Goal: Task Accomplishment & Management: Contribute content

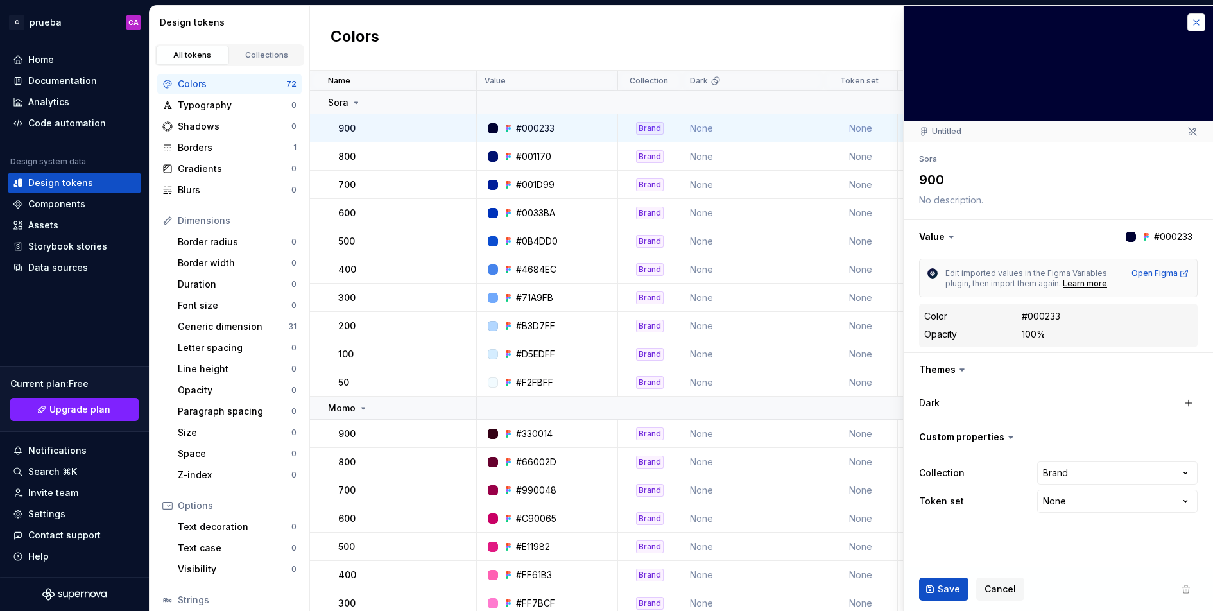
click at [1193, 20] on button "button" at bounding box center [1196, 22] width 18 height 18
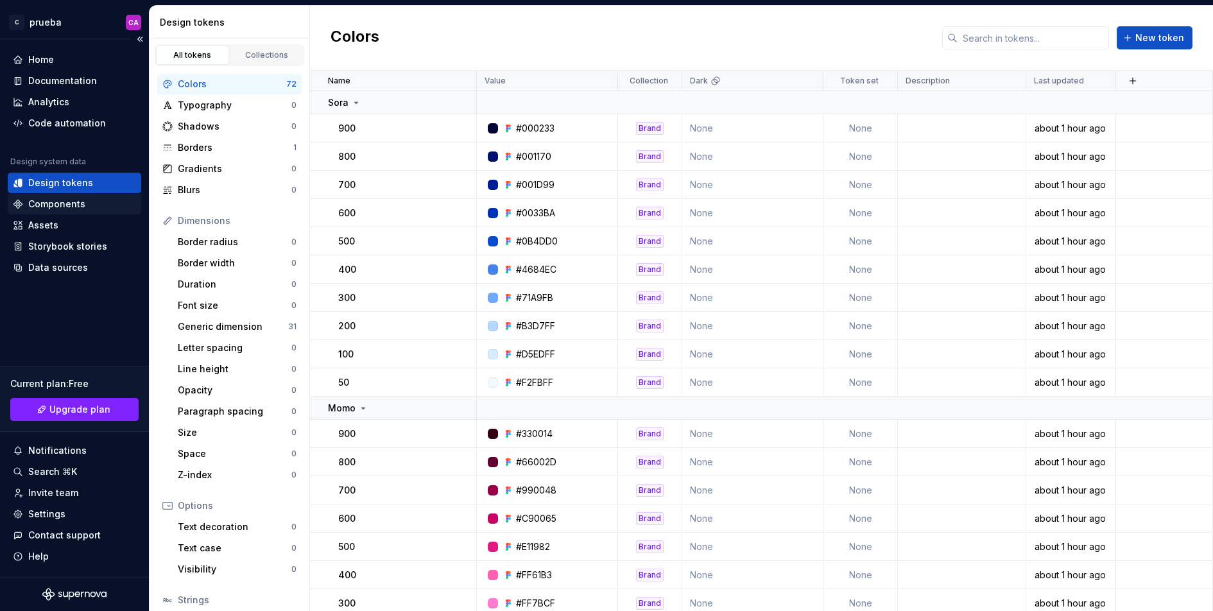
click at [77, 200] on div "Components" at bounding box center [56, 204] width 57 height 13
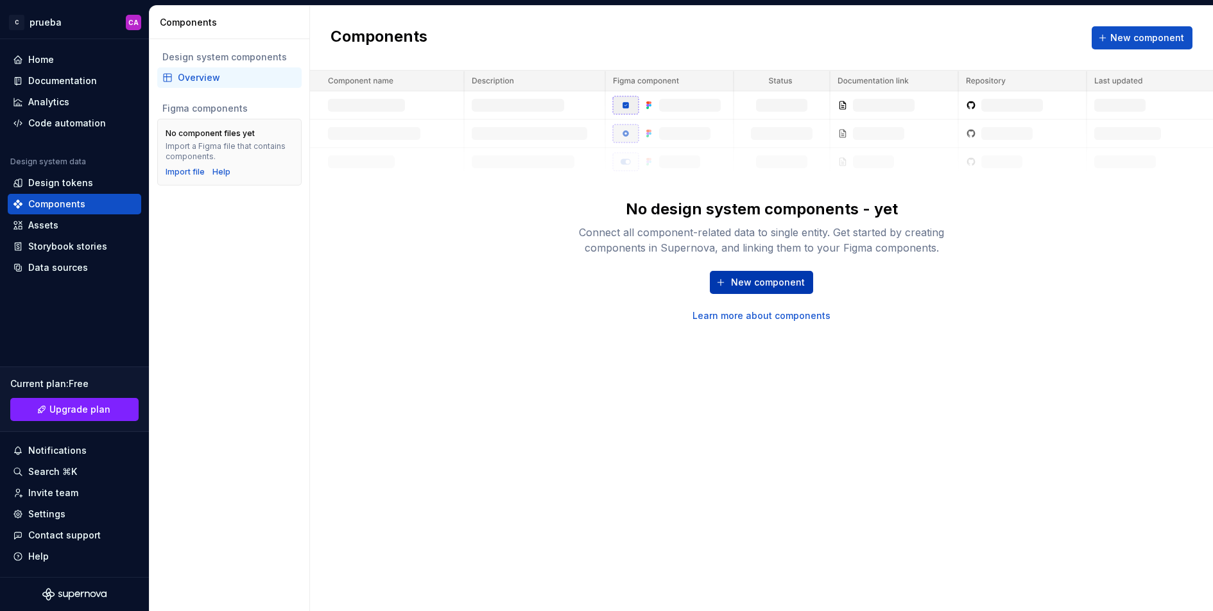
click at [792, 273] on button "New component" at bounding box center [761, 282] width 103 height 23
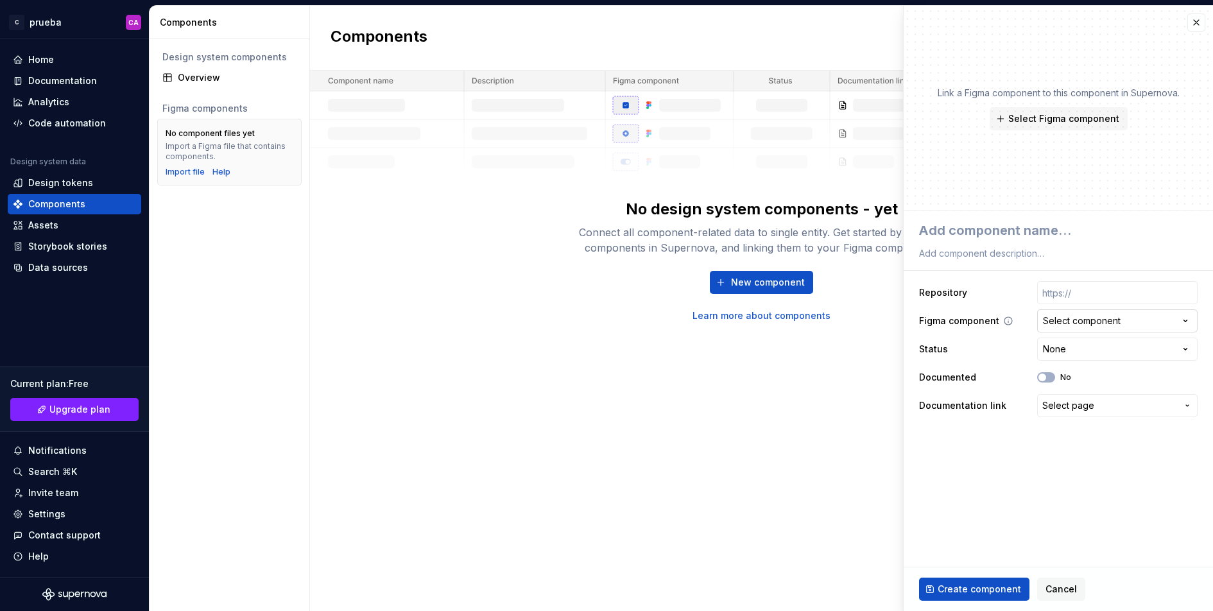
click at [1082, 319] on div "Select component" at bounding box center [1082, 320] width 78 height 13
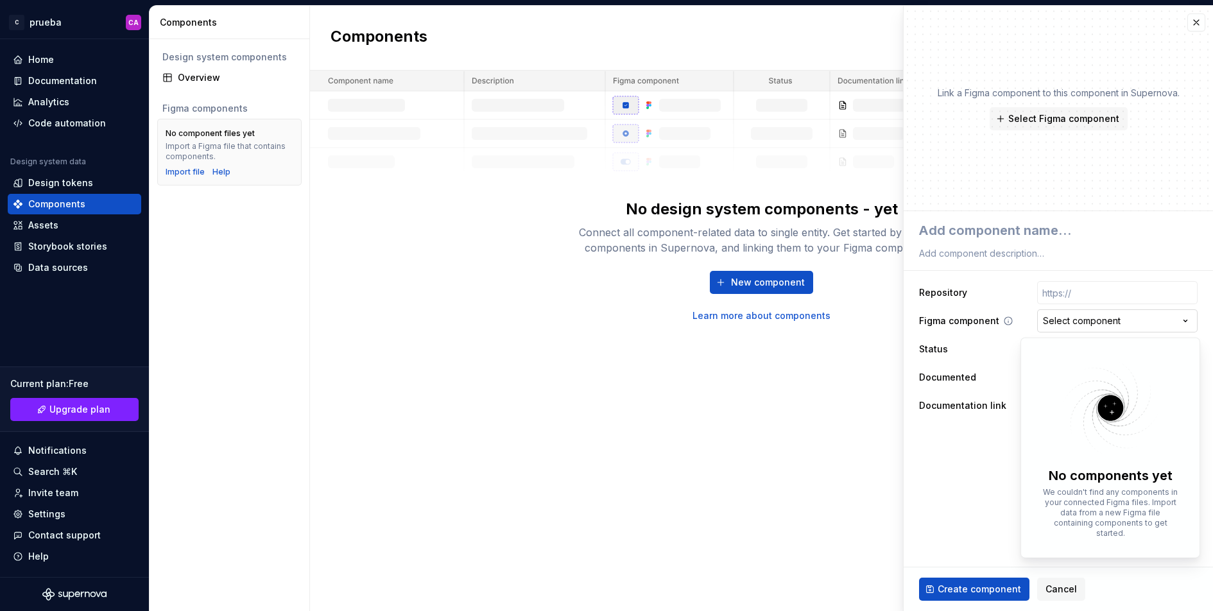
click at [1082, 319] on html "**********" at bounding box center [606, 305] width 1213 height 611
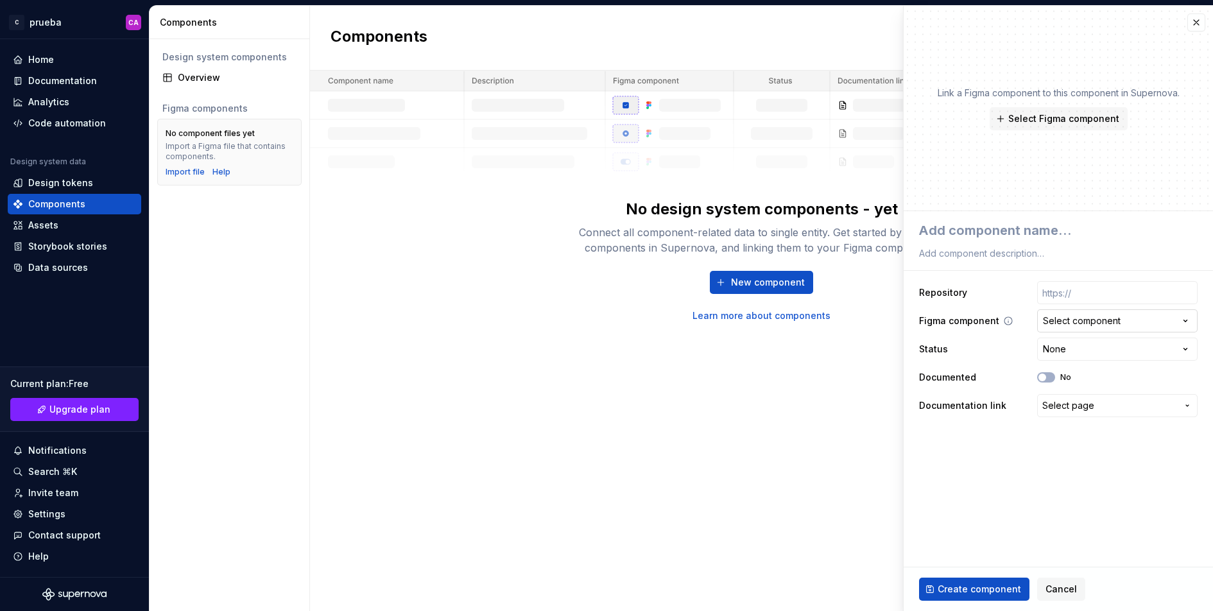
click at [1078, 321] on div "Select component" at bounding box center [1082, 320] width 78 height 13
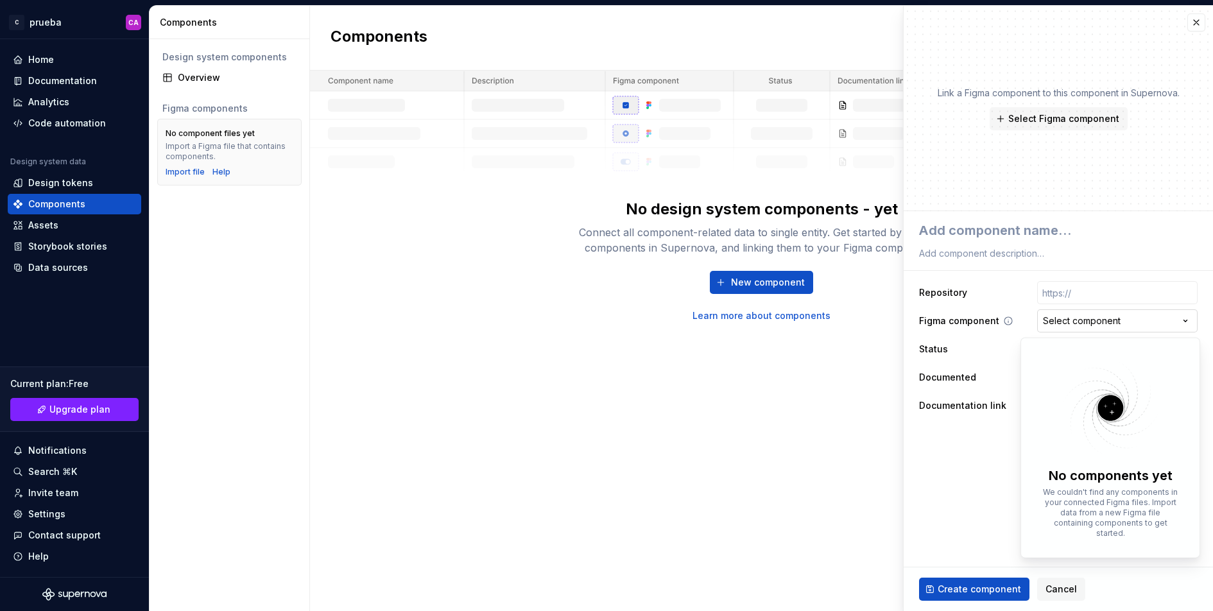
click at [1078, 321] on html "**********" at bounding box center [606, 305] width 1213 height 611
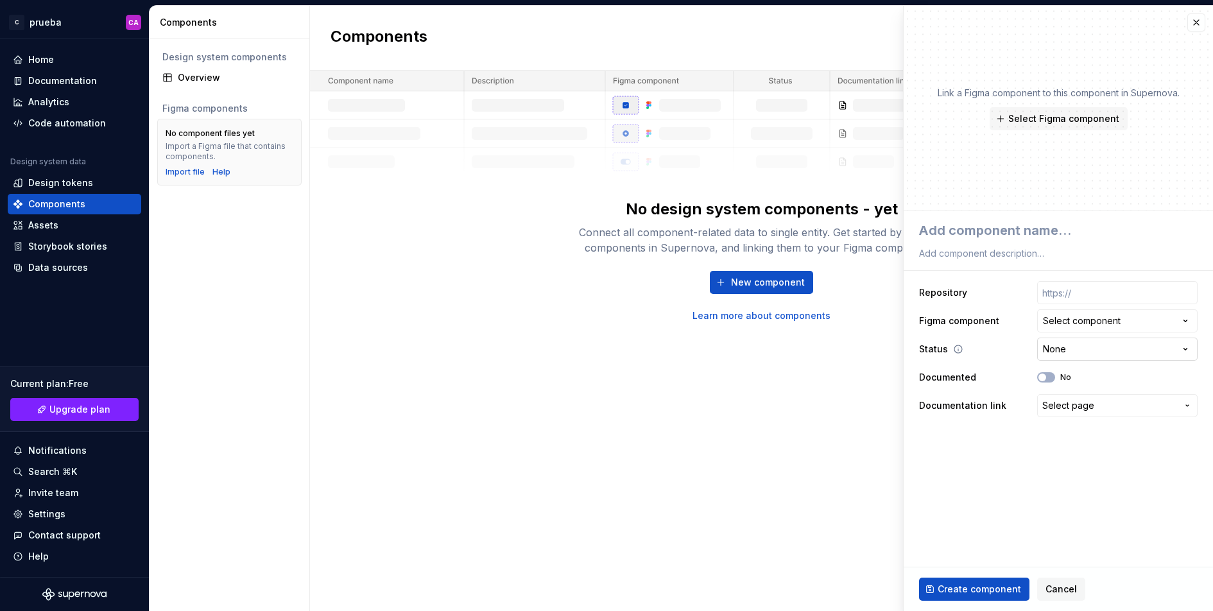
click at [1084, 354] on html "**********" at bounding box center [606, 305] width 1213 height 611
click at [1082, 349] on html "**********" at bounding box center [606, 305] width 1213 height 611
click at [1052, 122] on span "Select Figma component" at bounding box center [1063, 118] width 111 height 13
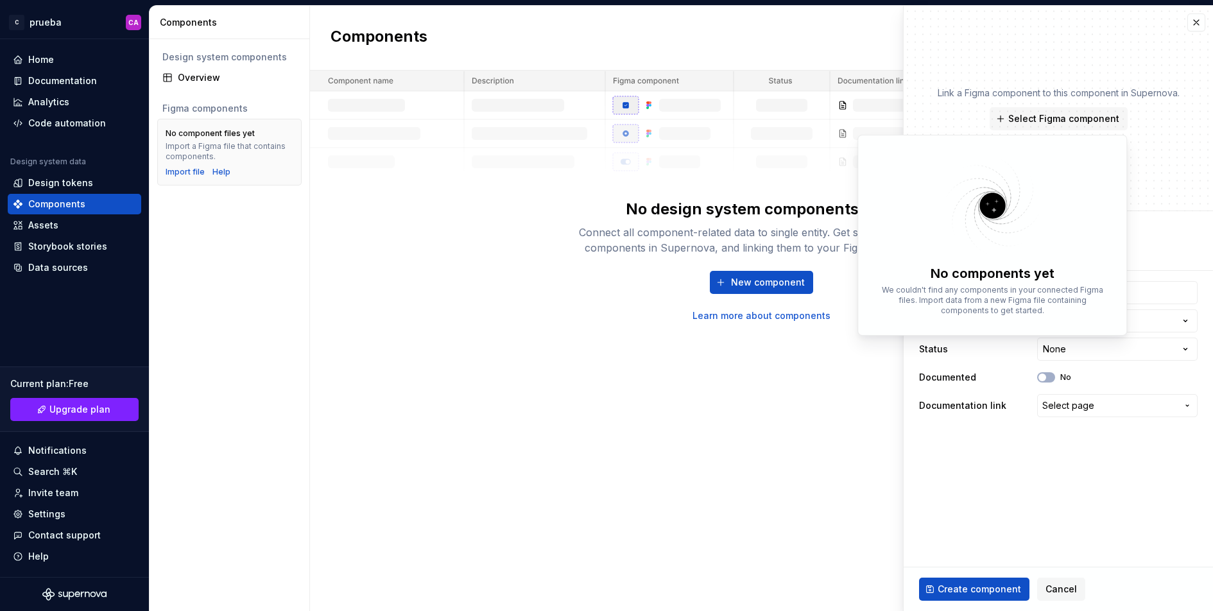
click at [1167, 196] on div "Link a Figma component to this component in Supernova. Select Figma component" at bounding box center [1057, 108] width 309 height 205
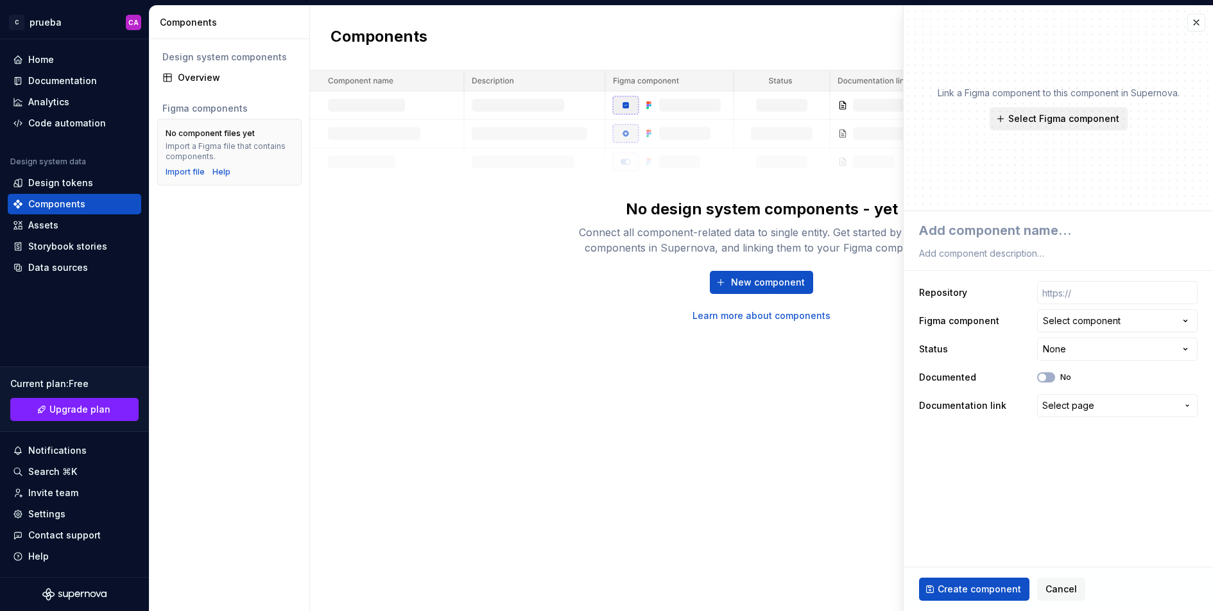
click at [1054, 112] on span "Select Figma component" at bounding box center [1063, 118] width 111 height 13
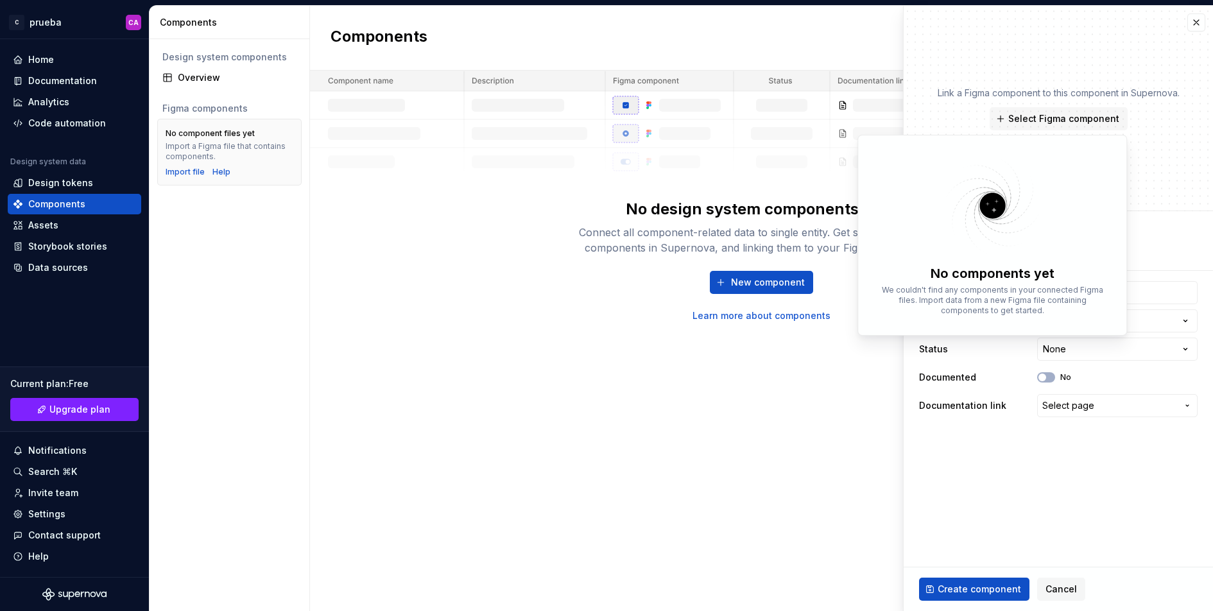
click at [1030, 194] on img at bounding box center [992, 206] width 167 height 102
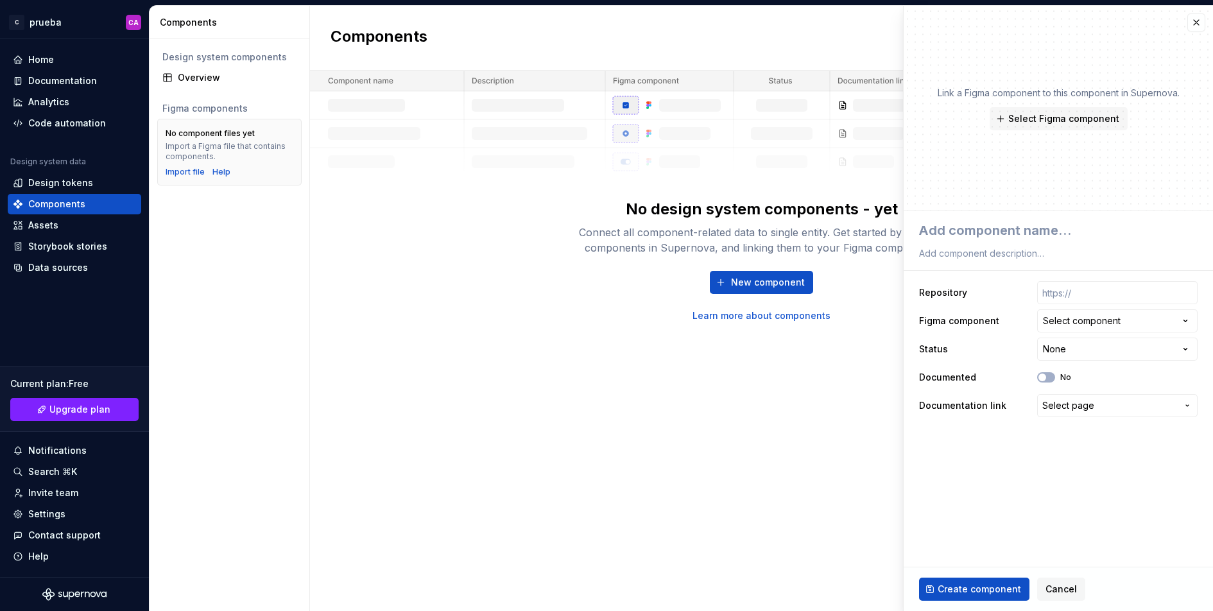
click at [1143, 90] on p "Link a Figma component to this component in Supernova." at bounding box center [1058, 93] width 242 height 13
click at [1094, 124] on span "Select Figma component" at bounding box center [1063, 118] width 111 height 13
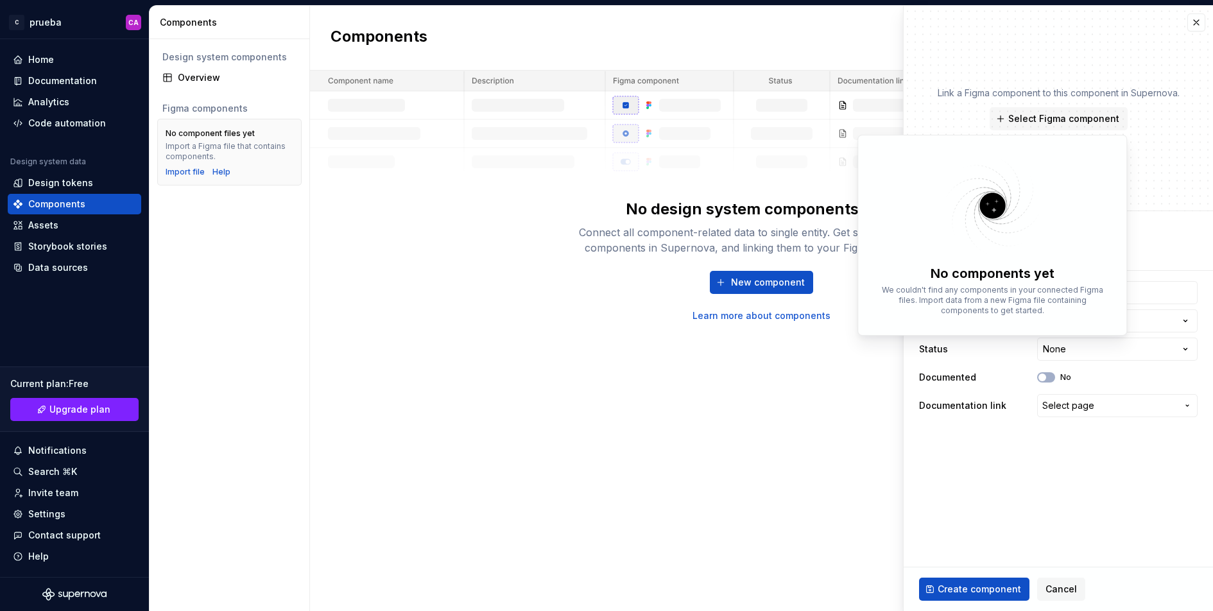
click at [1179, 211] on div "**********" at bounding box center [1057, 319] width 309 height 216
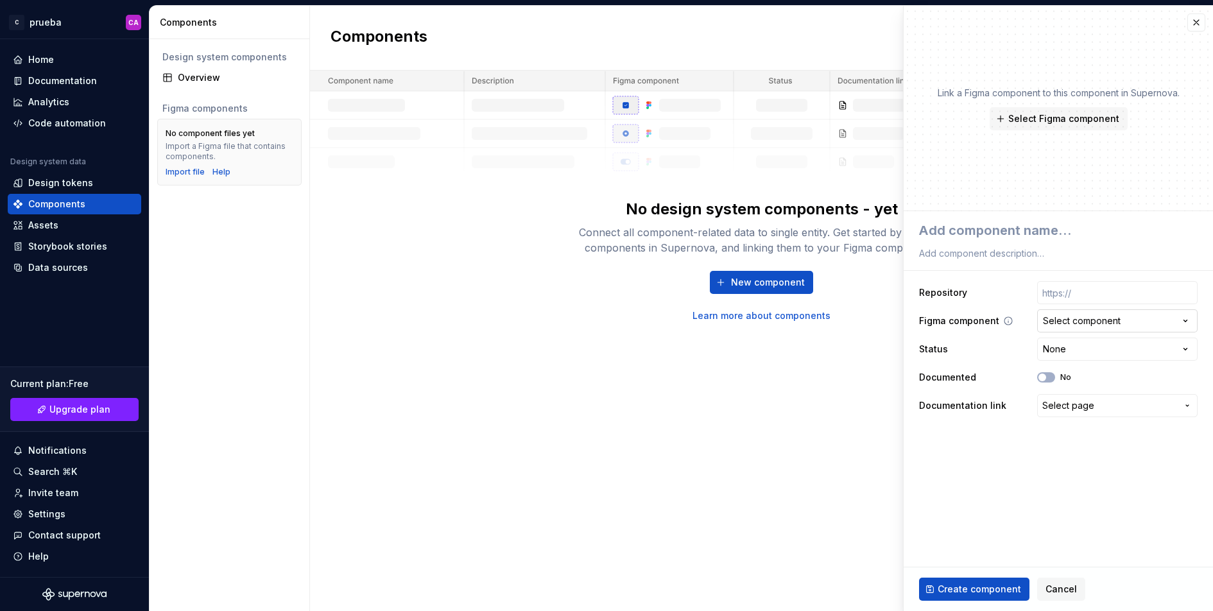
click at [1082, 317] on div "Select component" at bounding box center [1082, 320] width 78 height 13
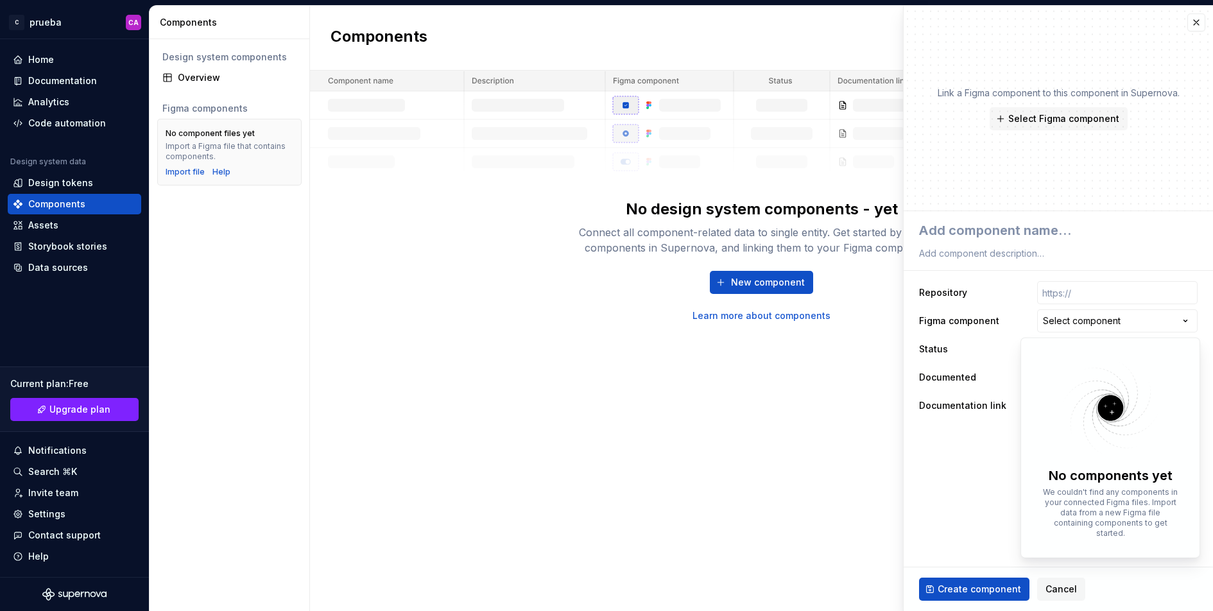
click at [1029, 237] on html "**********" at bounding box center [606, 305] width 1213 height 611
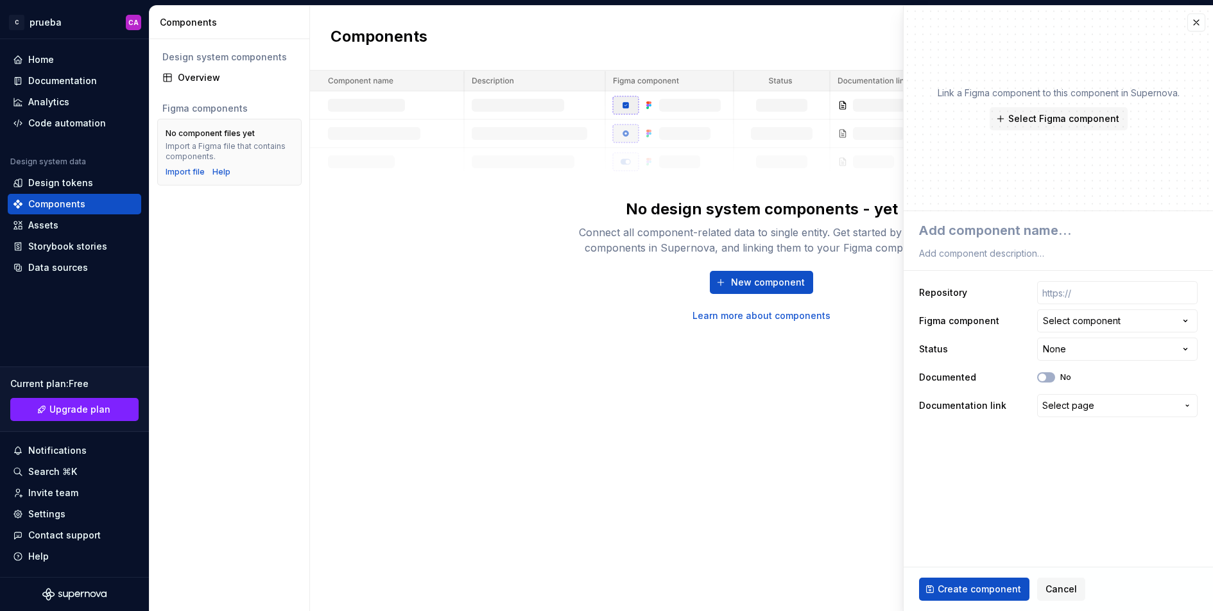
type textarea "*"
click at [691, 359] on div "Components New component No design system components - yet Connect all componen…" at bounding box center [761, 308] width 903 height 605
click at [1196, 21] on button "button" at bounding box center [1196, 22] width 18 height 18
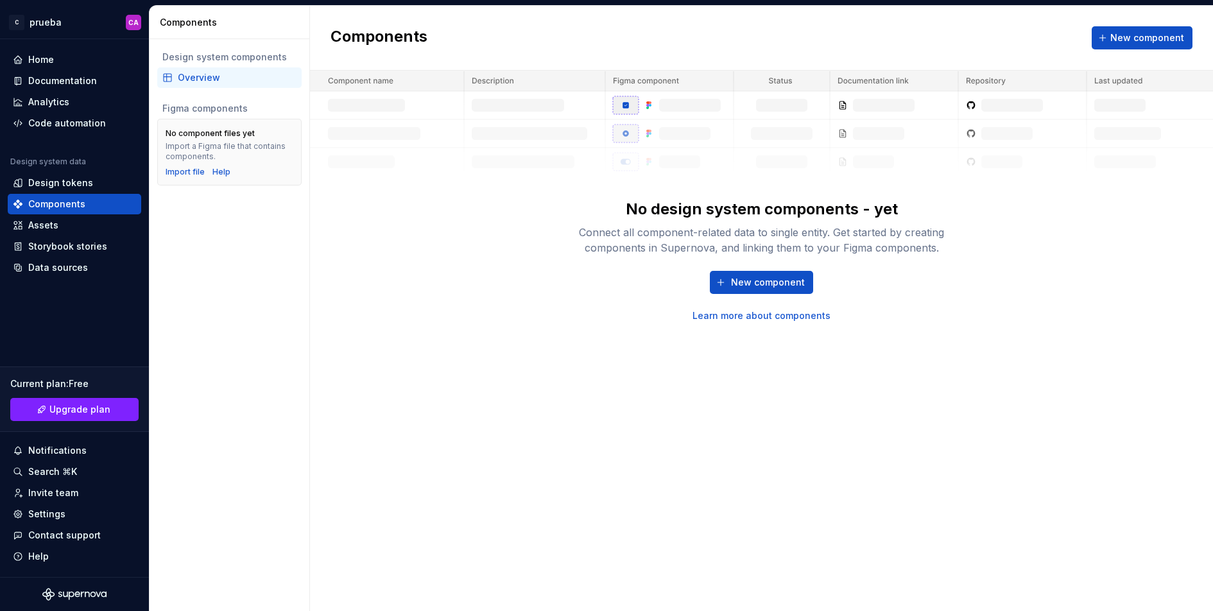
click at [547, 296] on div "No design system components - yet Connect all component-related data to single …" at bounding box center [761, 197] width 903 height 252
click at [185, 167] on div "Import file" at bounding box center [185, 172] width 39 height 10
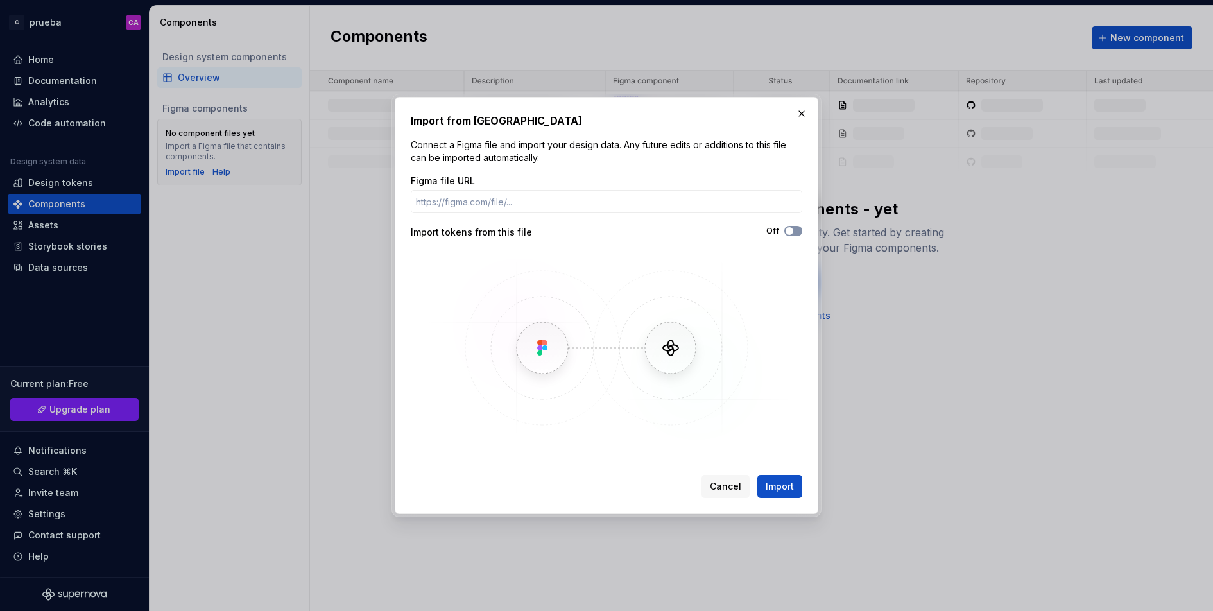
click at [786, 228] on span "button" at bounding box center [789, 231] width 8 height 8
click at [484, 198] on input "Figma file URL" at bounding box center [606, 201] width 391 height 23
click at [633, 206] on input "Figma file URL" at bounding box center [606, 201] width 391 height 23
paste input "[URL][DOMAIN_NAME]"
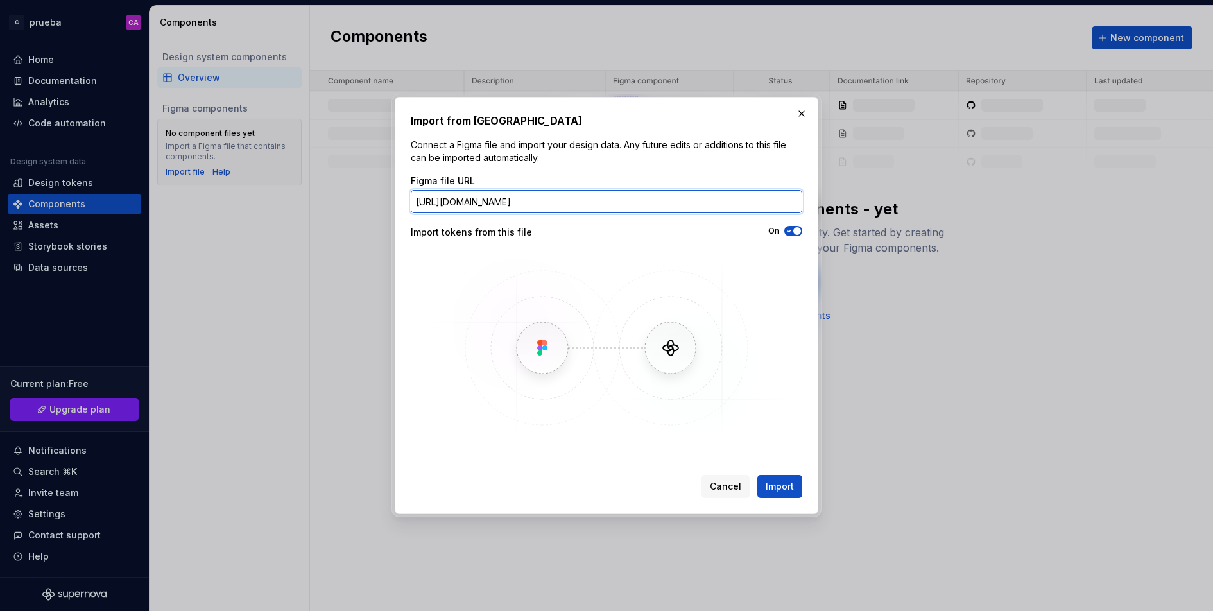
scroll to position [0, 63]
type input "[URL][DOMAIN_NAME]"
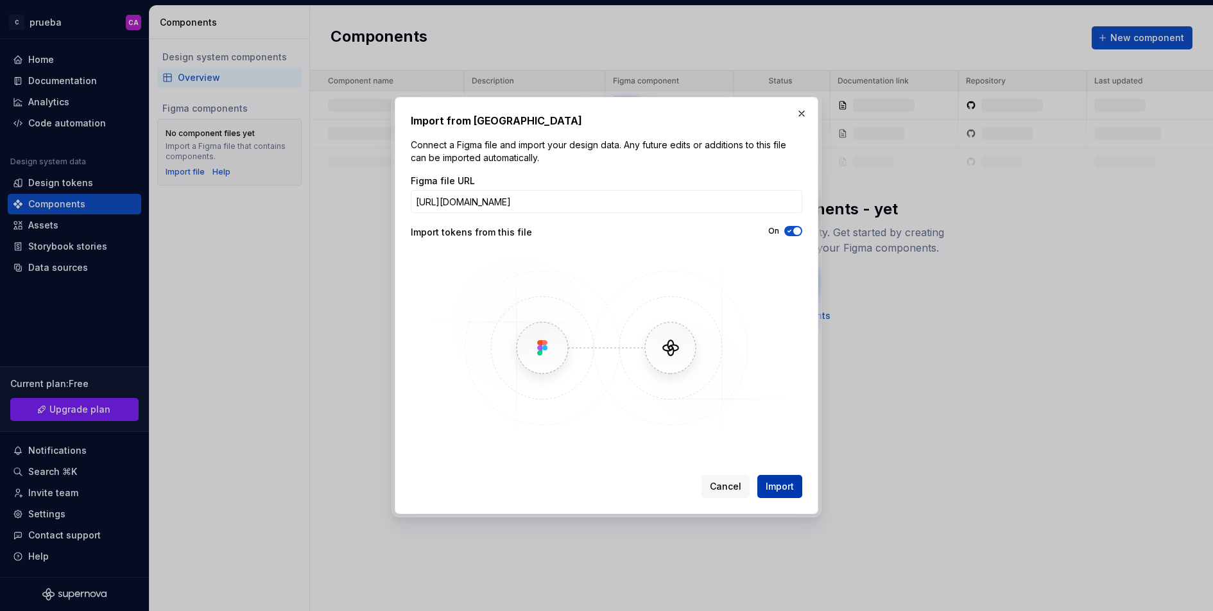
scroll to position [0, 0]
click at [785, 482] on span "Import" at bounding box center [779, 486] width 28 height 13
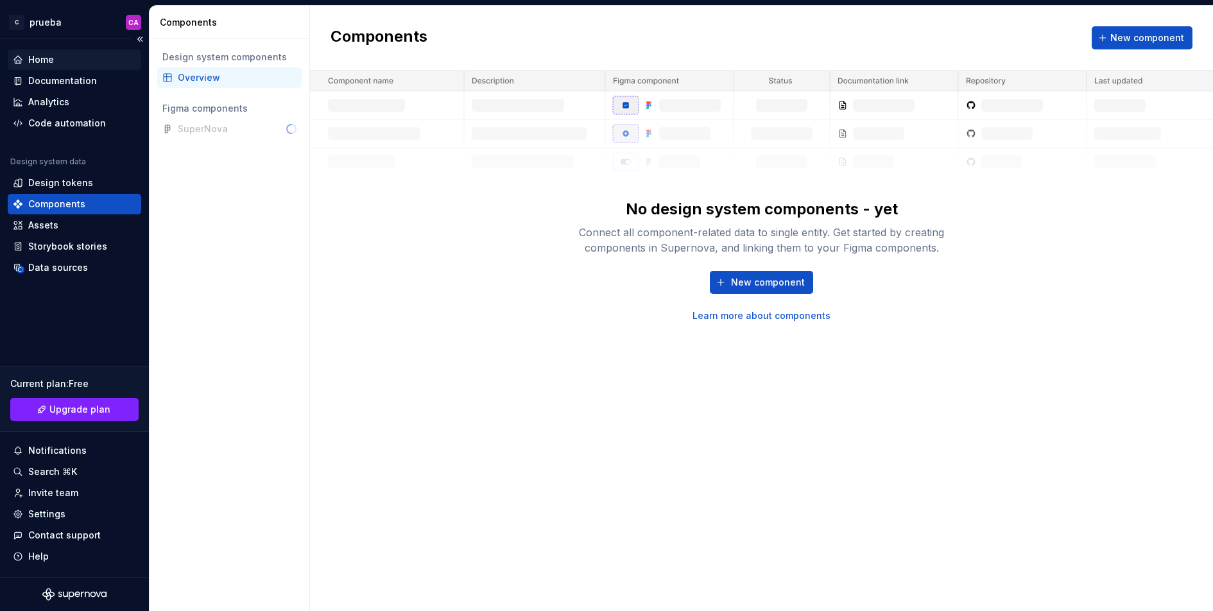
click at [68, 55] on div "Home" at bounding box center [74, 59] width 123 height 13
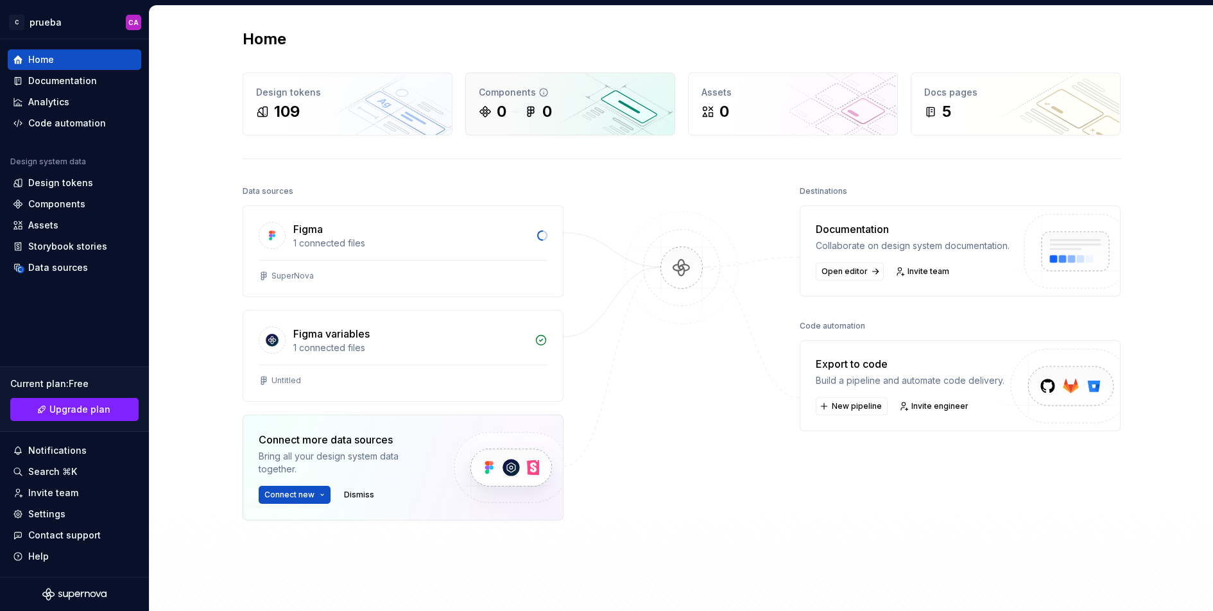
click at [549, 96] on div "Components" at bounding box center [570, 92] width 183 height 13
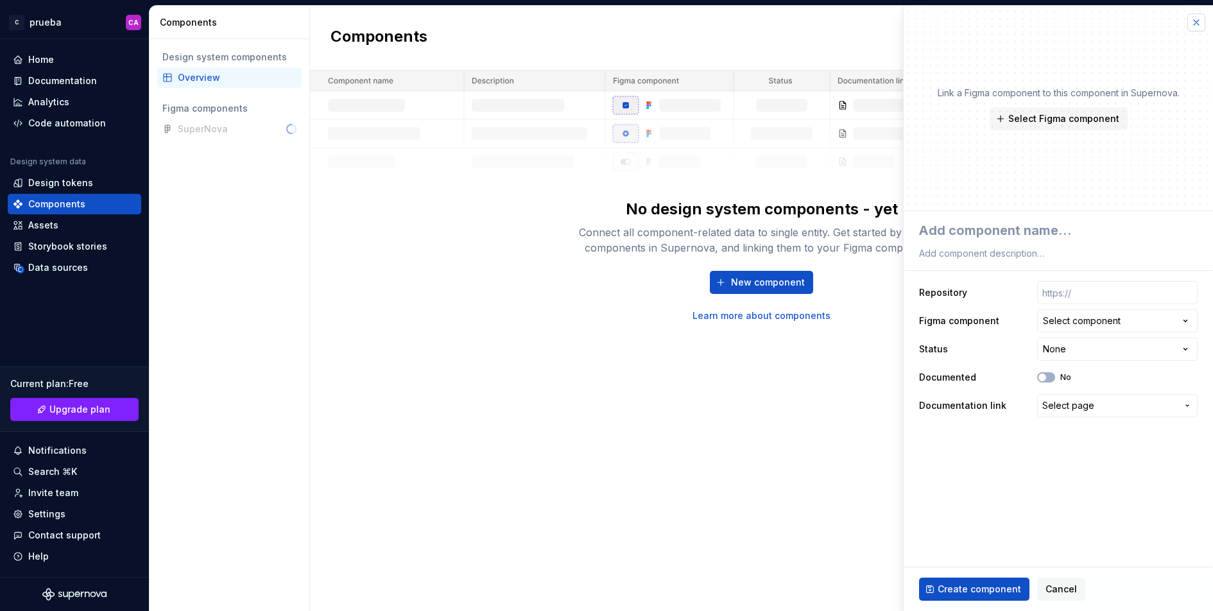
click at [1193, 24] on button "button" at bounding box center [1196, 22] width 18 height 18
click at [1084, 125] on button "Select Figma component" at bounding box center [1058, 118] width 138 height 23
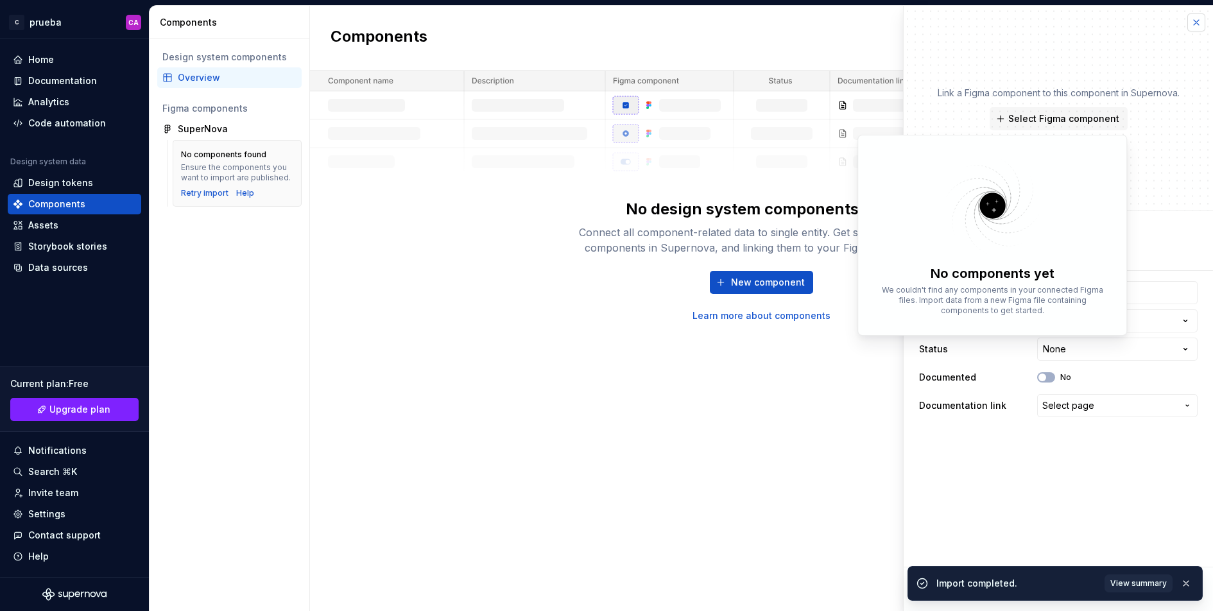
click at [1198, 21] on button "button" at bounding box center [1196, 22] width 18 height 18
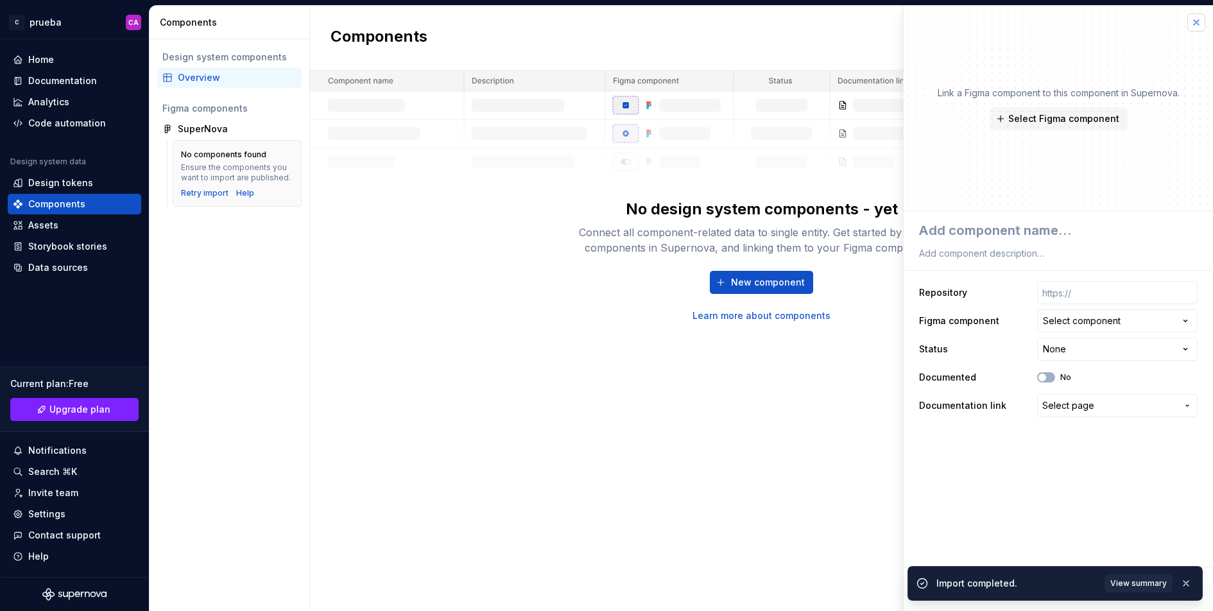
click at [1193, 21] on button "button" at bounding box center [1196, 22] width 18 height 18
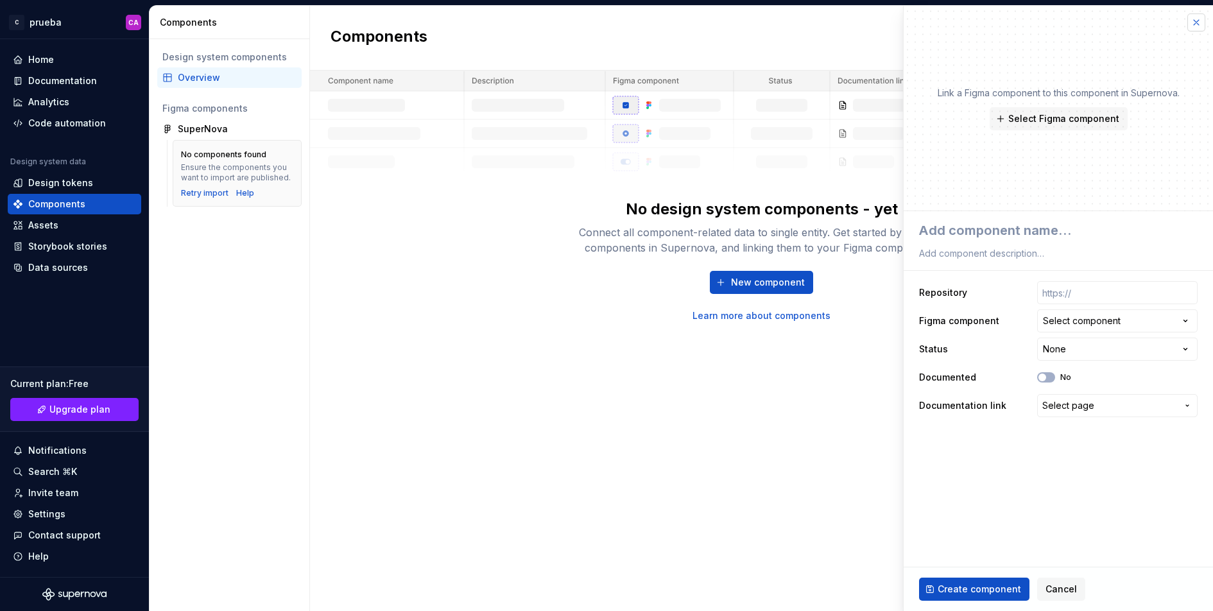
click at [1193, 21] on button "button" at bounding box center [1196, 22] width 18 height 18
click at [1195, 24] on button "button" at bounding box center [1196, 22] width 18 height 18
click at [1061, 587] on span "Cancel" at bounding box center [1060, 589] width 31 height 13
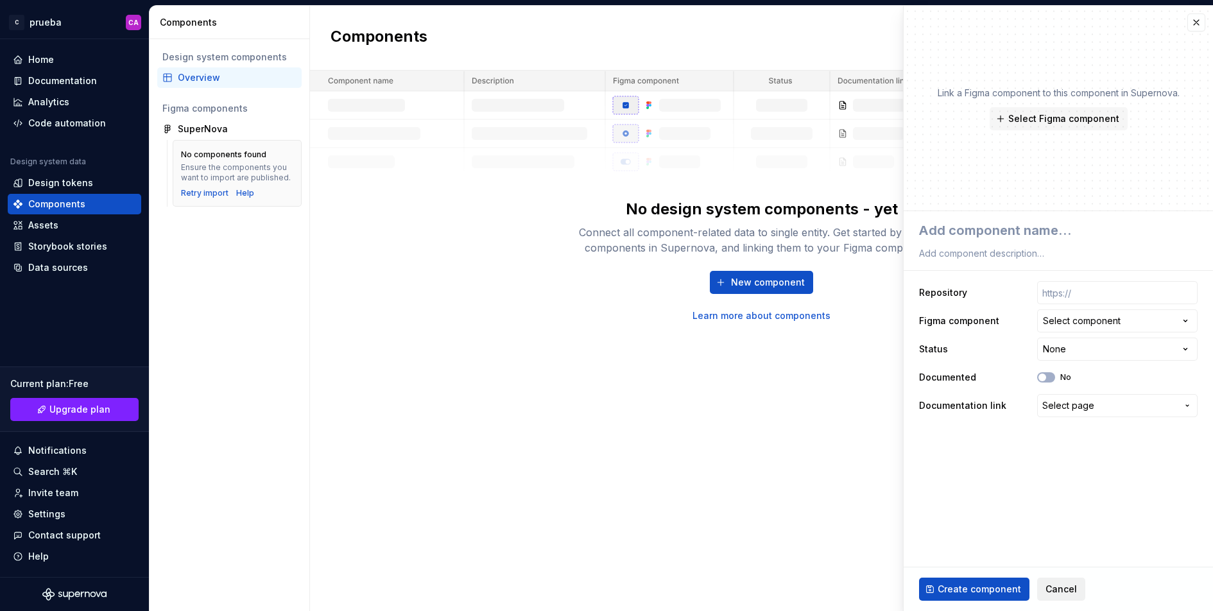
click at [1061, 587] on span "Cancel" at bounding box center [1060, 589] width 31 height 13
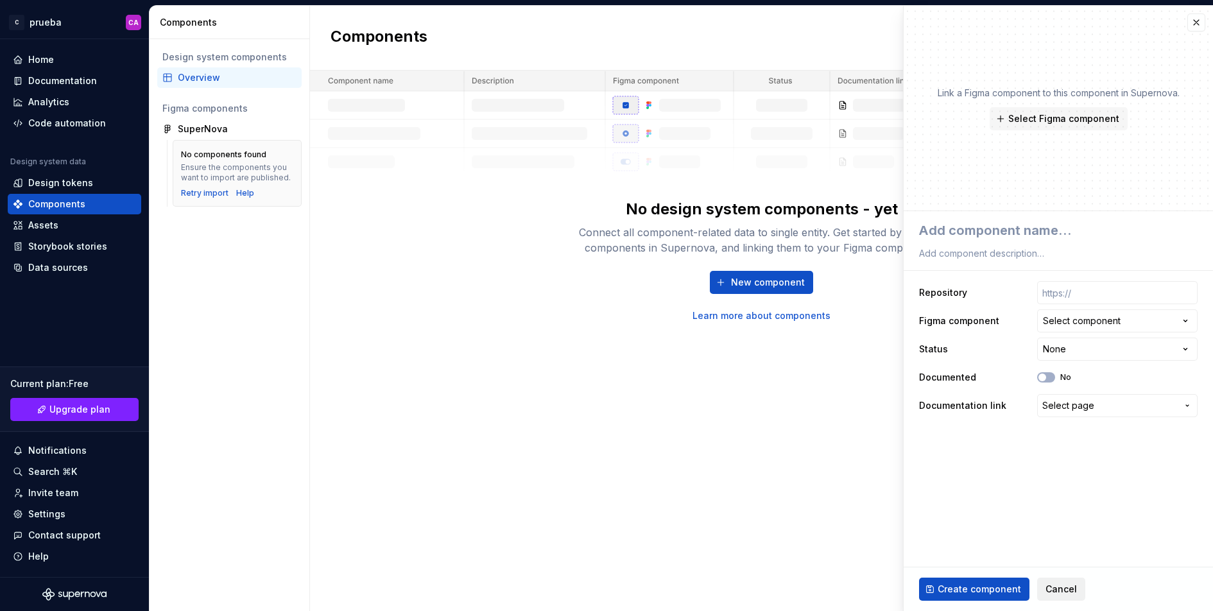
click at [1061, 587] on span "Cancel" at bounding box center [1060, 589] width 31 height 13
click at [1023, 588] on button "Create component" at bounding box center [974, 588] width 110 height 23
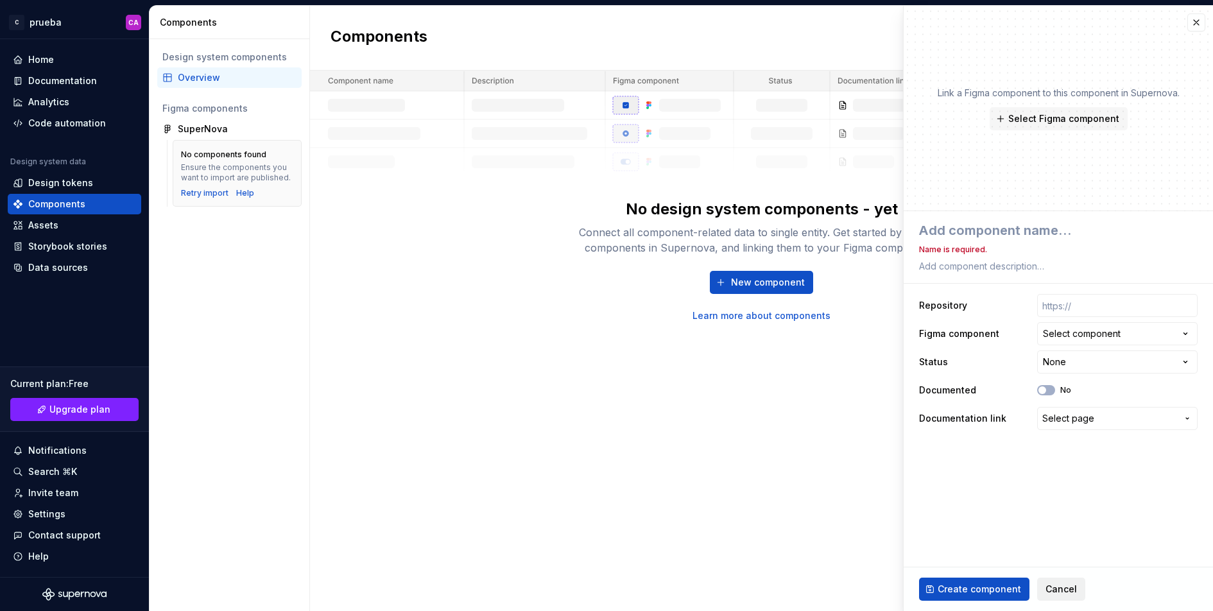
click at [1057, 587] on span "Cancel" at bounding box center [1060, 589] width 31 height 13
type textarea "*"
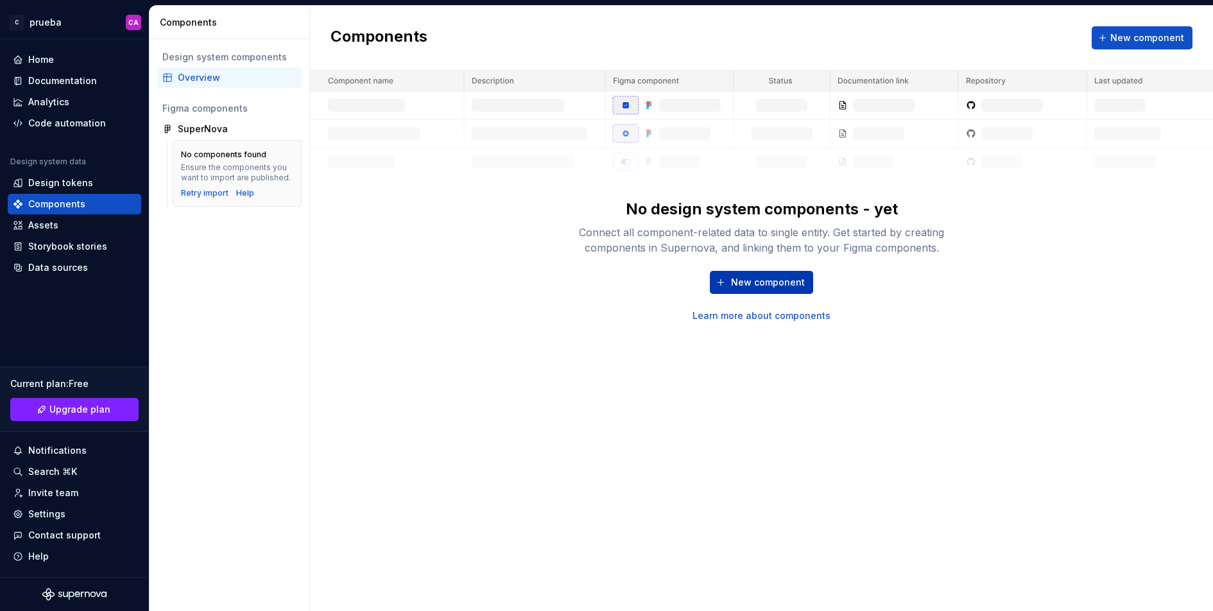
click at [778, 286] on span "New component" at bounding box center [768, 282] width 74 height 13
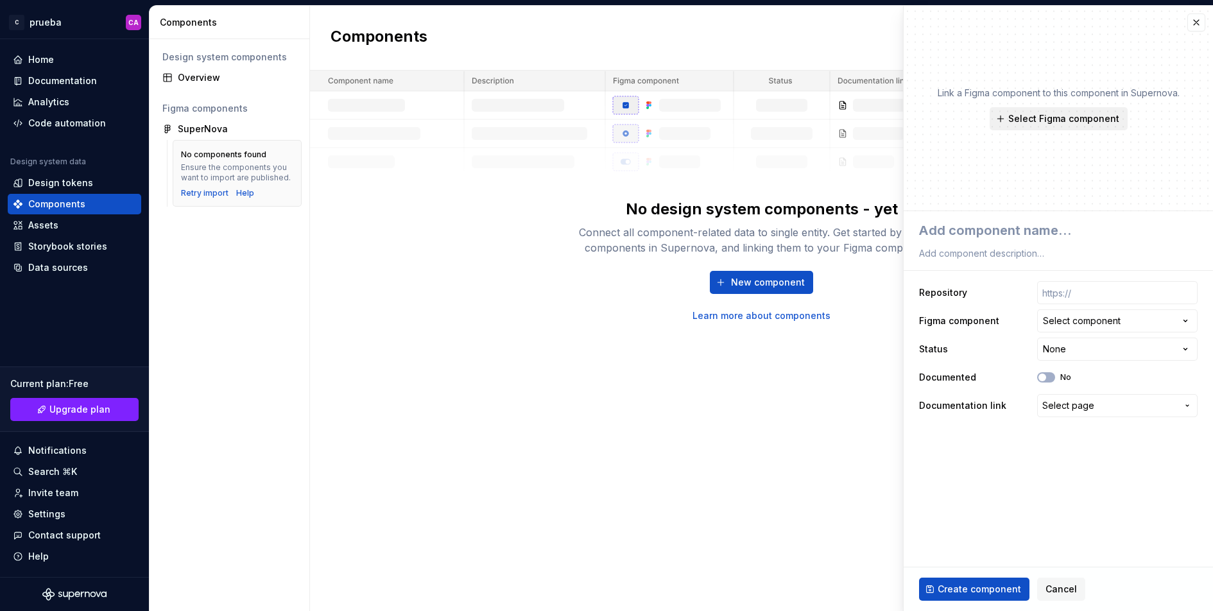
click at [1079, 122] on span "Select Figma component" at bounding box center [1063, 118] width 111 height 13
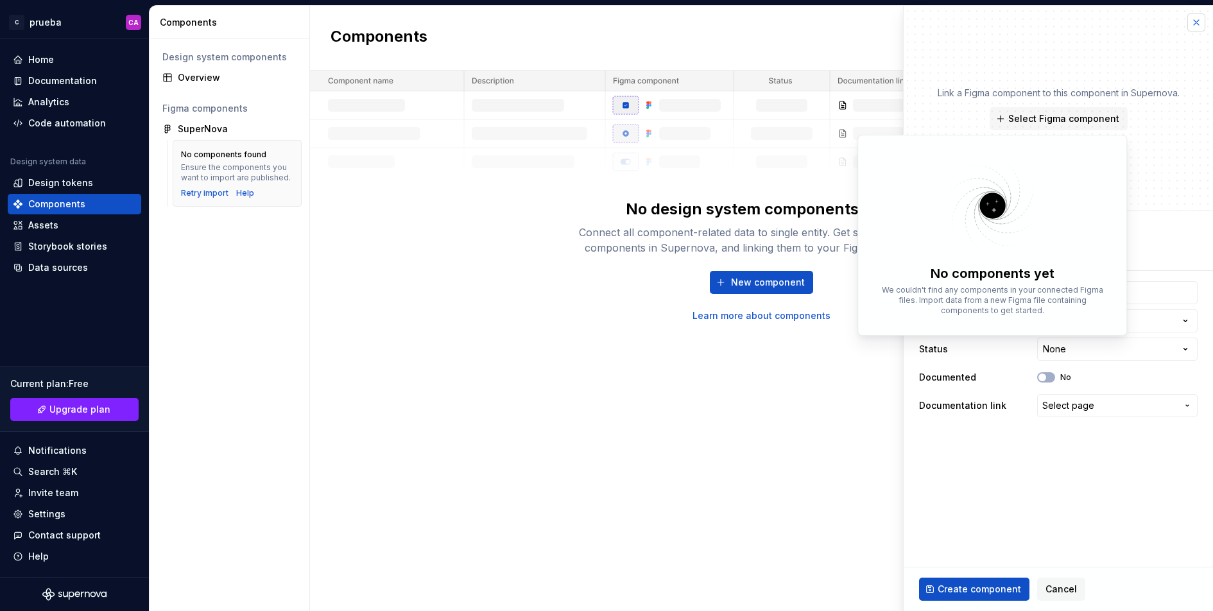
type textarea "*"
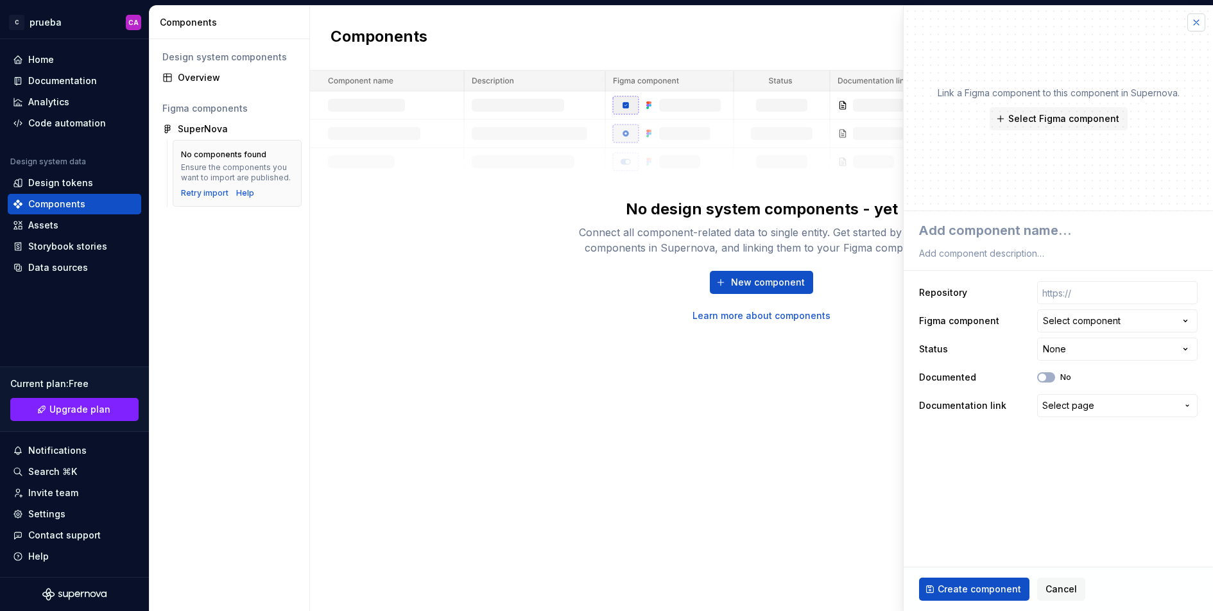
click at [1201, 26] on button "button" at bounding box center [1196, 22] width 18 height 18
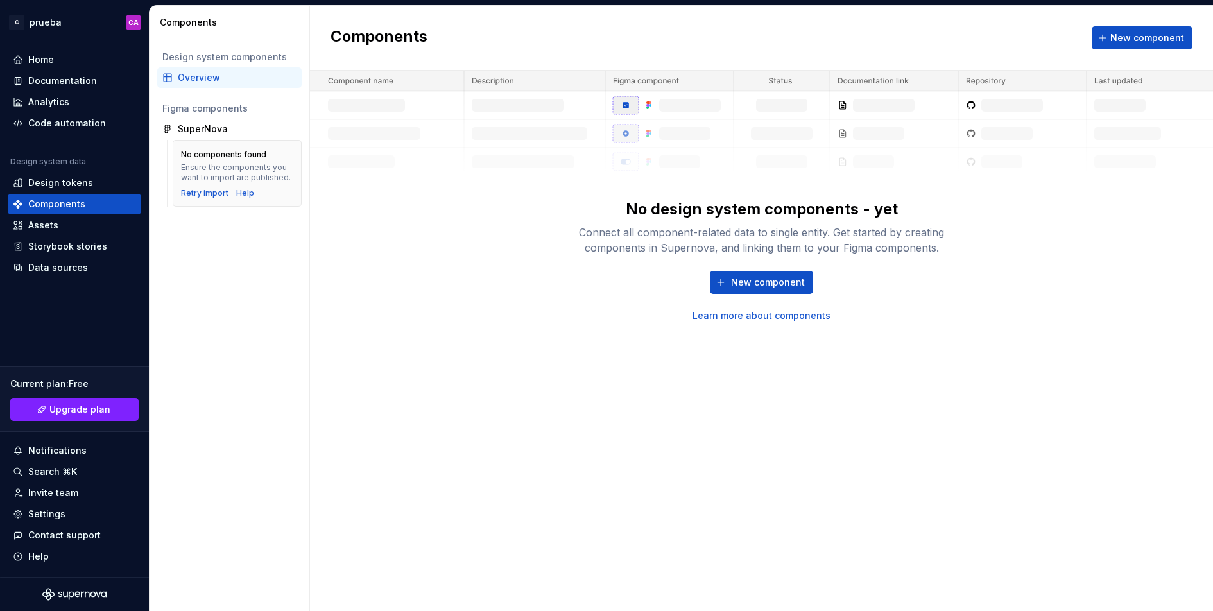
click at [864, 318] on div "New component Learn more about components" at bounding box center [761, 296] width 411 height 51
click at [804, 312] on link "Learn more about components" at bounding box center [761, 315] width 138 height 13
